Goal: Information Seeking & Learning: Learn about a topic

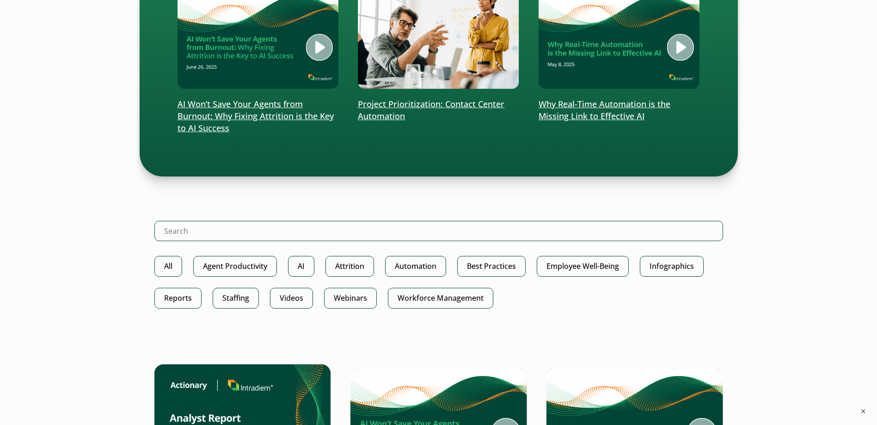
scroll to position [385, 0]
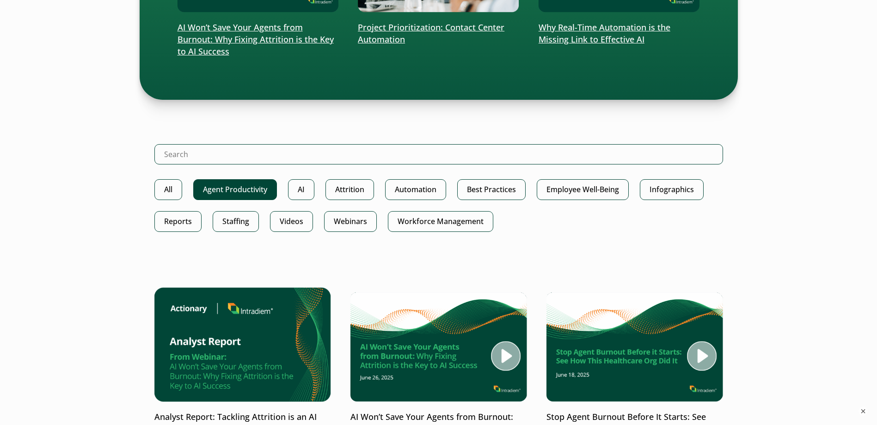
click at [254, 188] on link "Agent Productivity" at bounding box center [235, 189] width 84 height 21
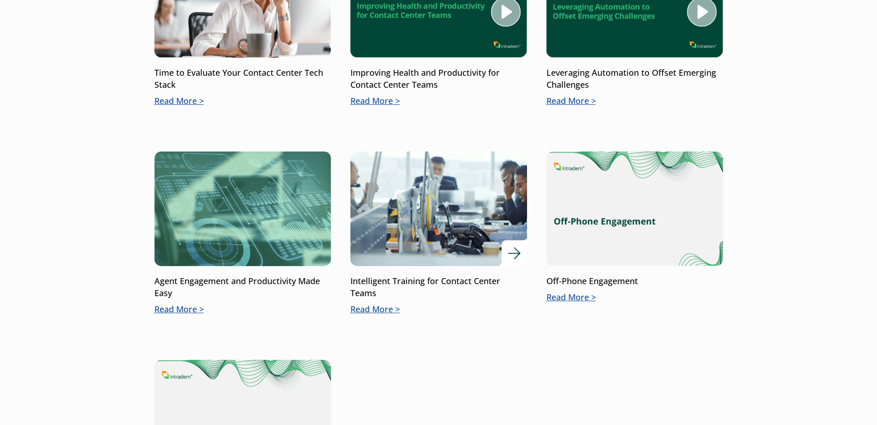
scroll to position [385, 0]
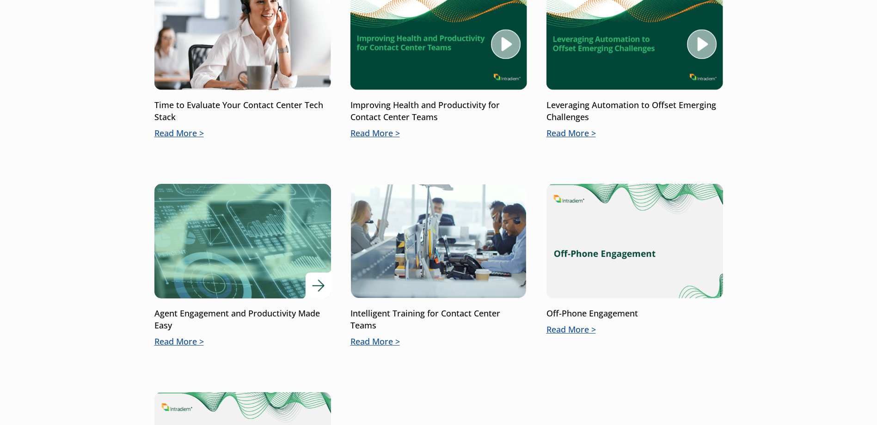
click at [196, 343] on p "Read More" at bounding box center [242, 342] width 177 height 12
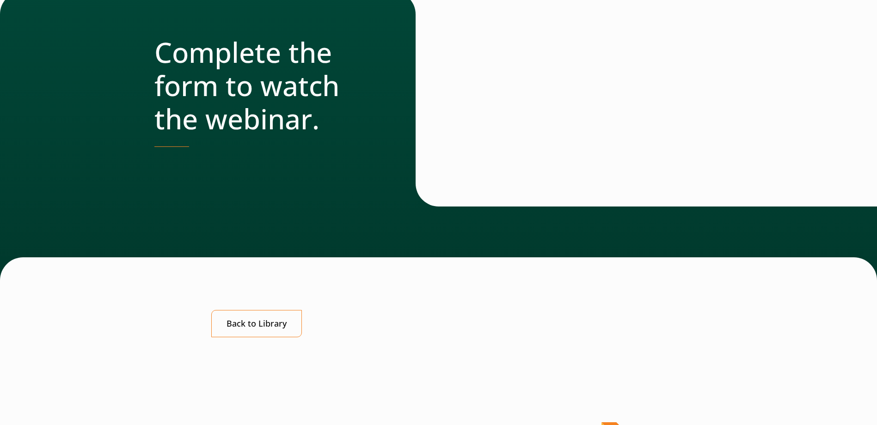
scroll to position [462, 0]
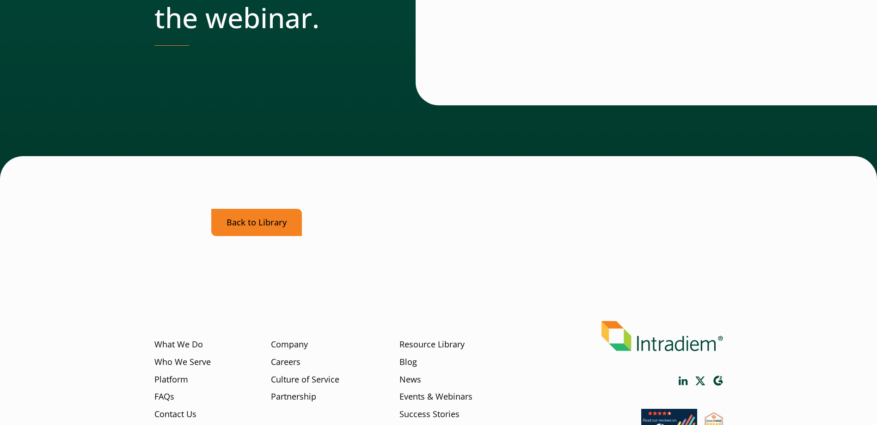
click at [255, 222] on link "Back to Library" at bounding box center [256, 222] width 91 height 27
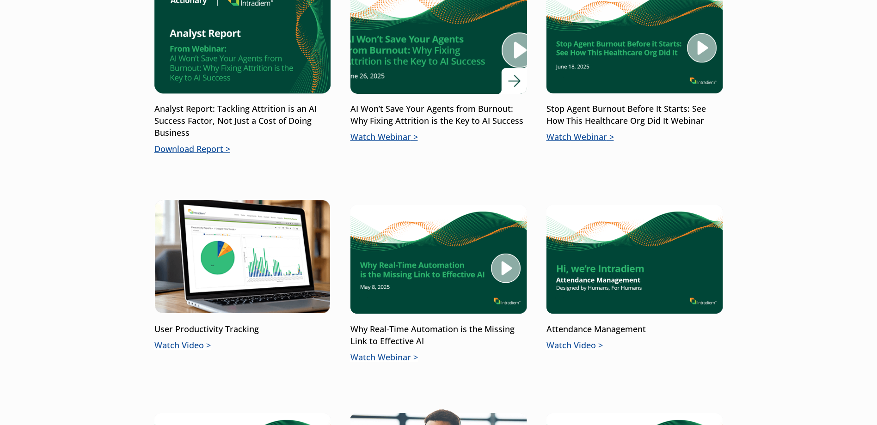
scroll to position [770, 0]
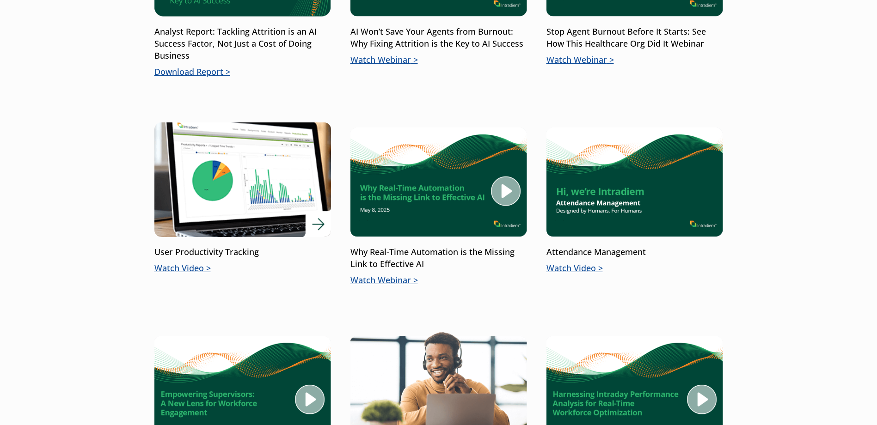
click at [262, 184] on img at bounding box center [242, 180] width 212 height 138
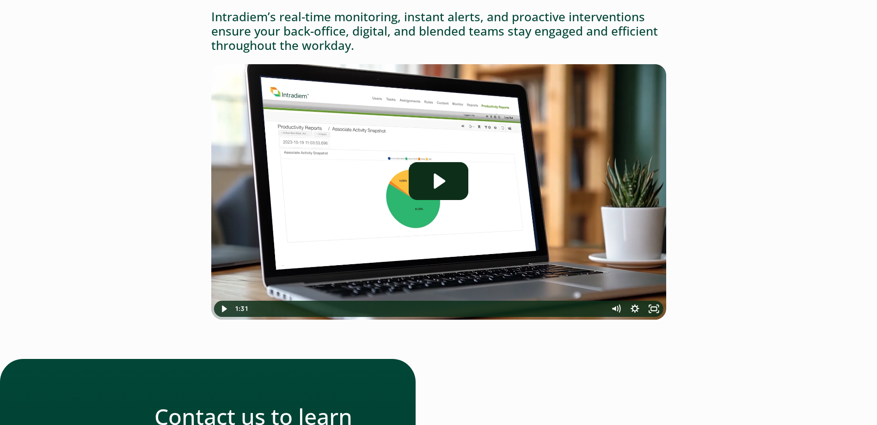
scroll to position [154, 0]
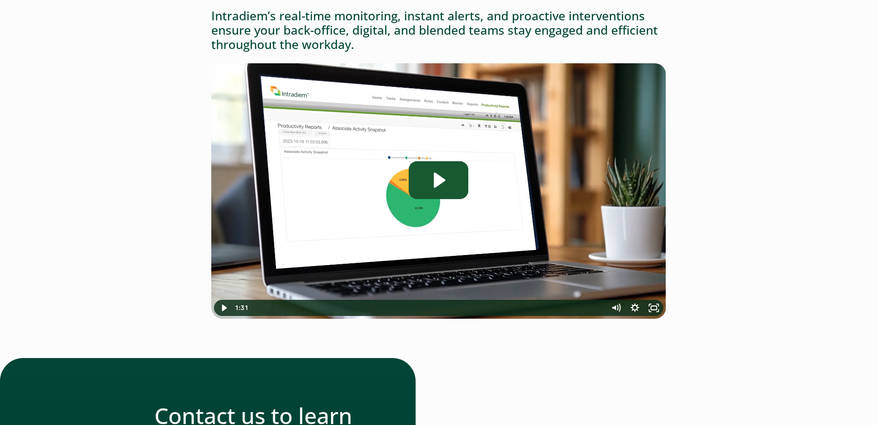
click at [438, 181] on icon "Play Video: Intradiem_User-Productivity-Tracking" at bounding box center [440, 179] width 12 height 15
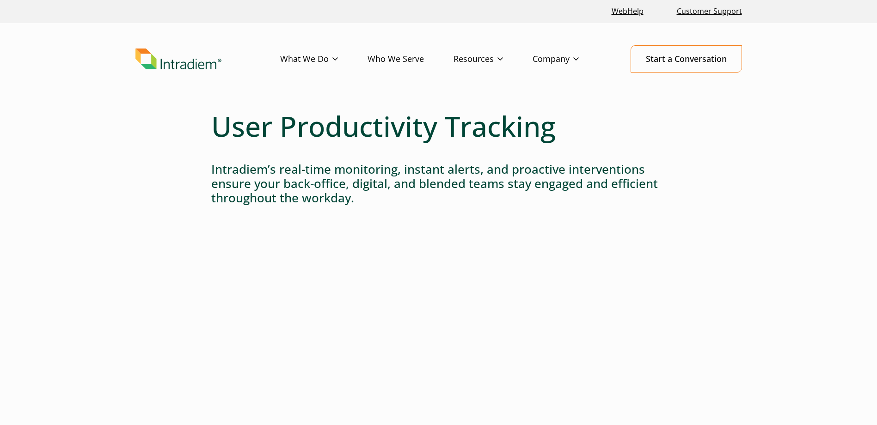
scroll to position [0, 0]
